Goal: Navigation & Orientation: Find specific page/section

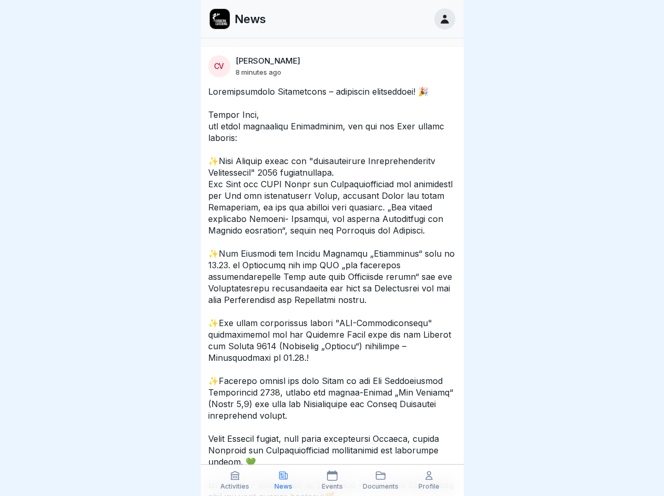
click at [235, 480] on icon at bounding box center [235, 475] width 11 height 11
click at [284, 480] on icon at bounding box center [283, 475] width 11 height 11
click at [332, 480] on icon at bounding box center [332, 475] width 11 height 11
click at [381, 480] on icon at bounding box center [381, 475] width 11 height 11
click at [429, 480] on icon at bounding box center [429, 475] width 11 height 11
